Goal: Information Seeking & Learning: Learn about a topic

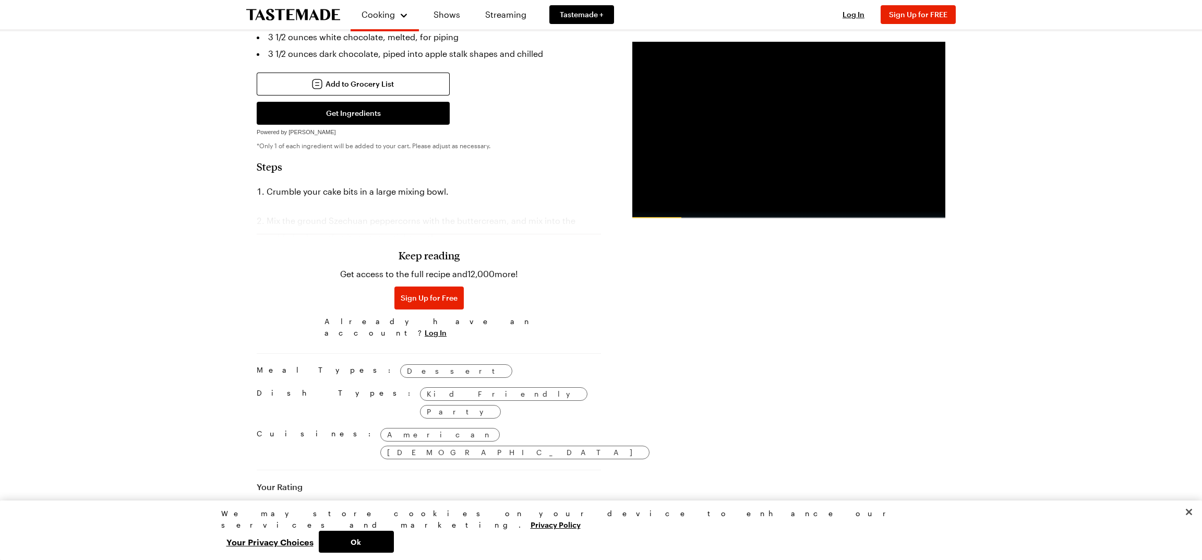
scroll to position [334, 0]
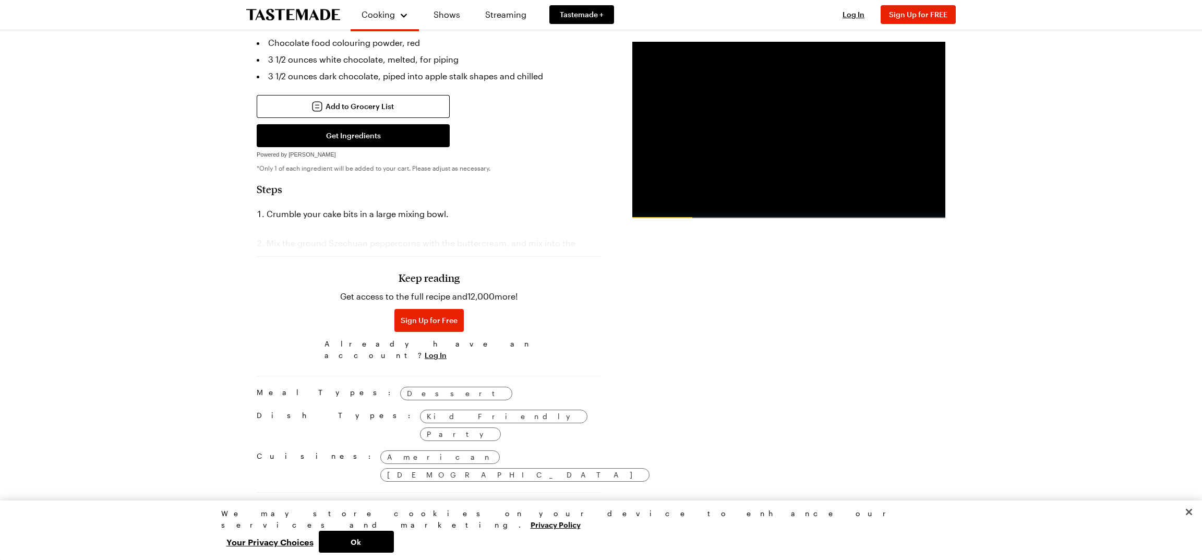
click at [396, 238] on div "Keep reading Get access to the full recipe and 12,000 more! Sign Up for Free Al…" at bounding box center [429, 293] width 344 height 146
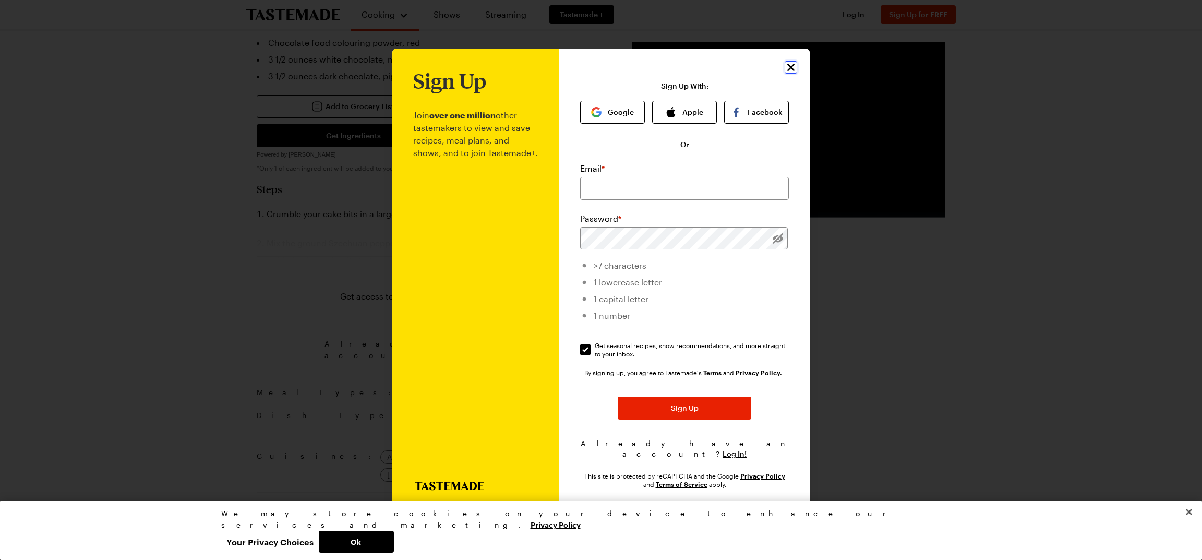
click at [791, 67] on icon "Close" at bounding box center [791, 67] width 13 height 13
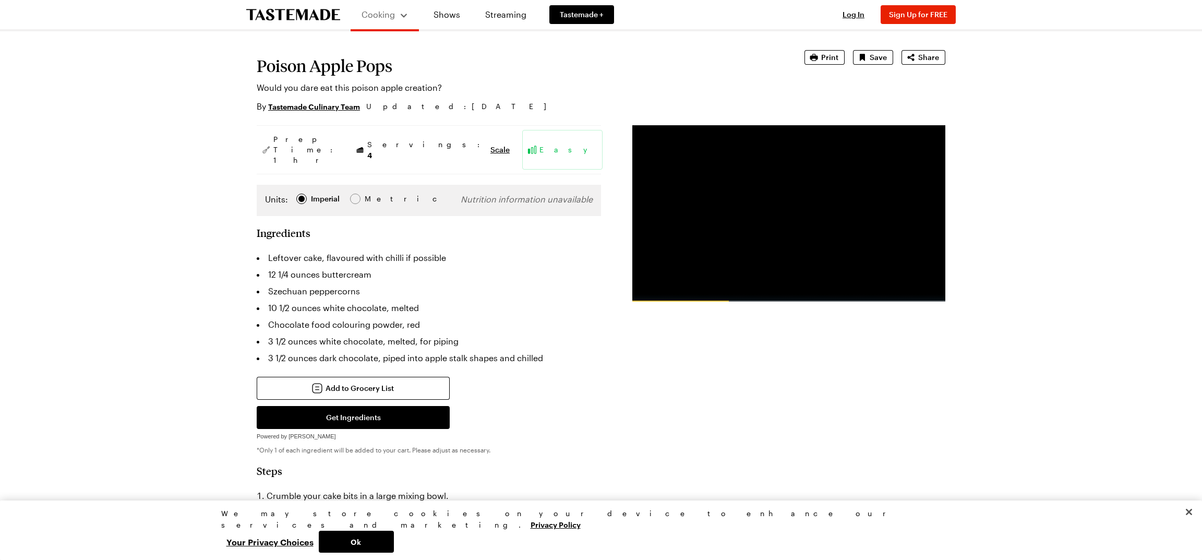
scroll to position [0, 0]
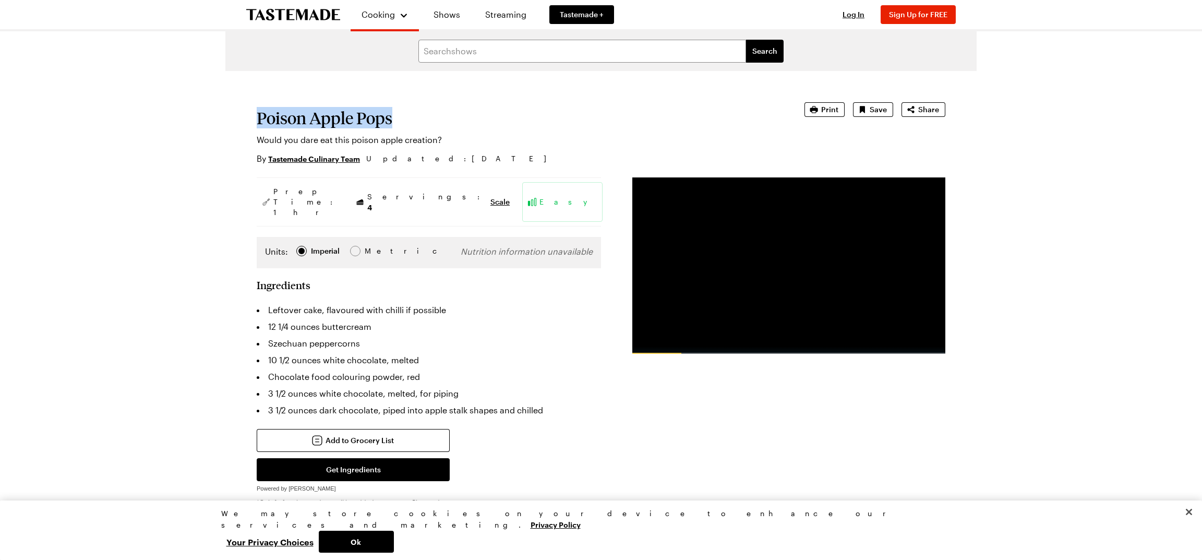
drag, startPoint x: 391, startPoint y: 119, endPoint x: 254, endPoint y: 113, distance: 136.8
copy h1 "Poison Apple Pops"
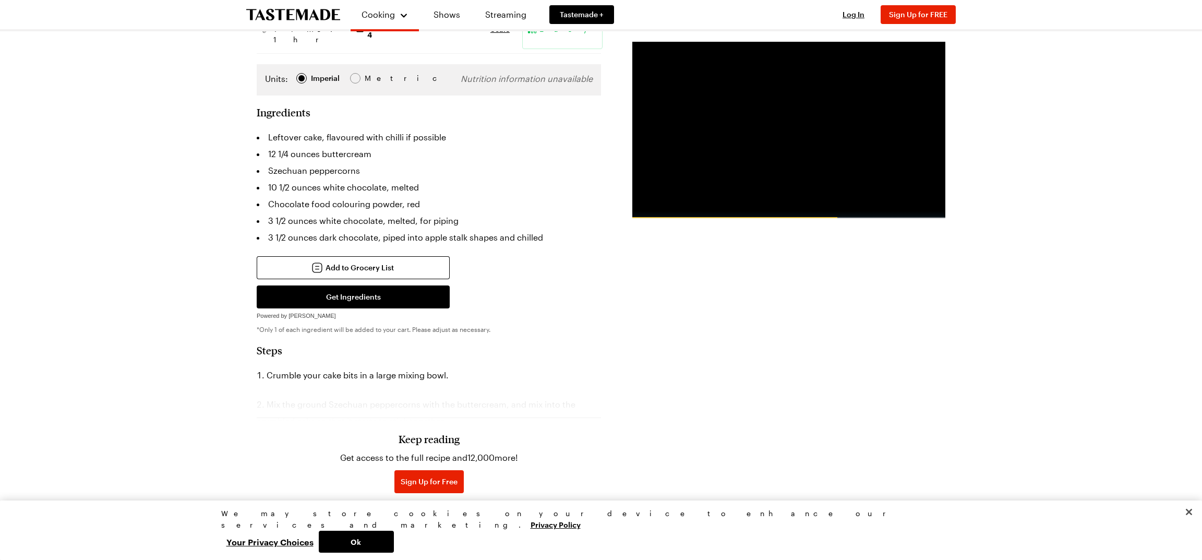
scroll to position [175, 0]
